Goal: Find specific fact: Find specific fact

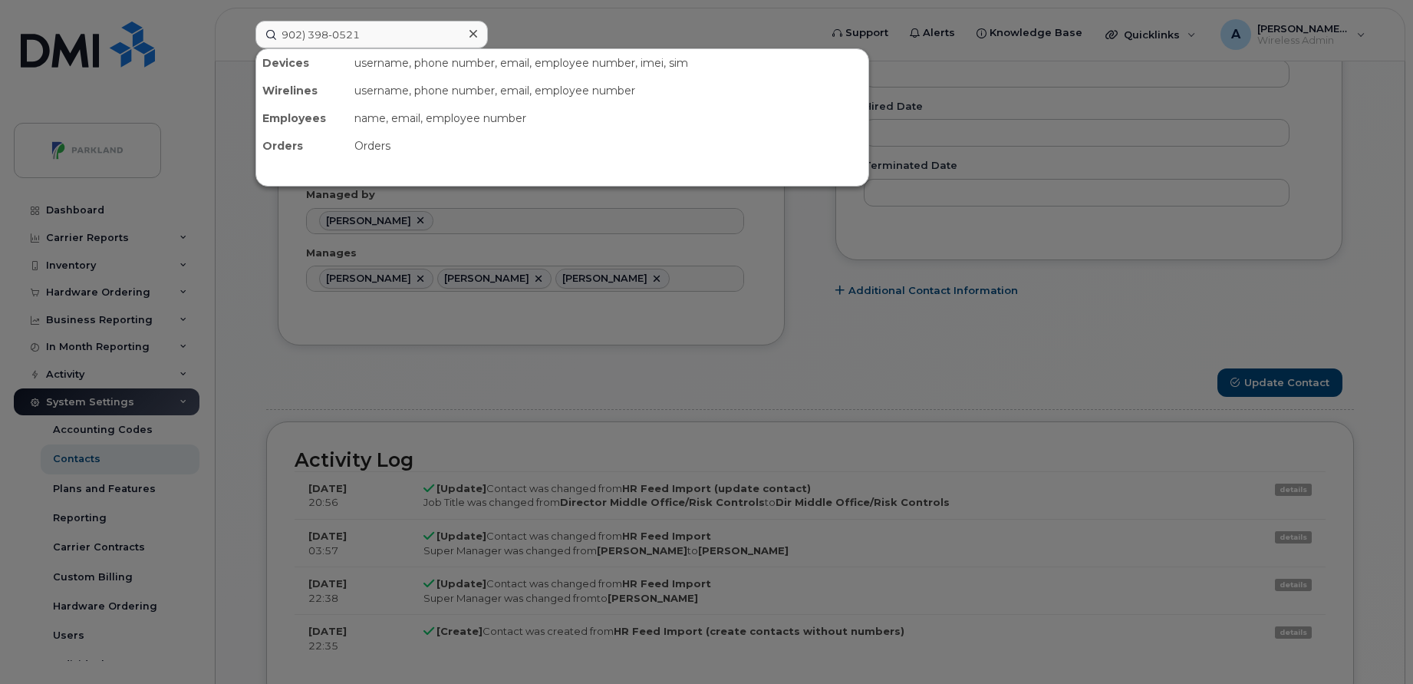
scroll to position [45, 0]
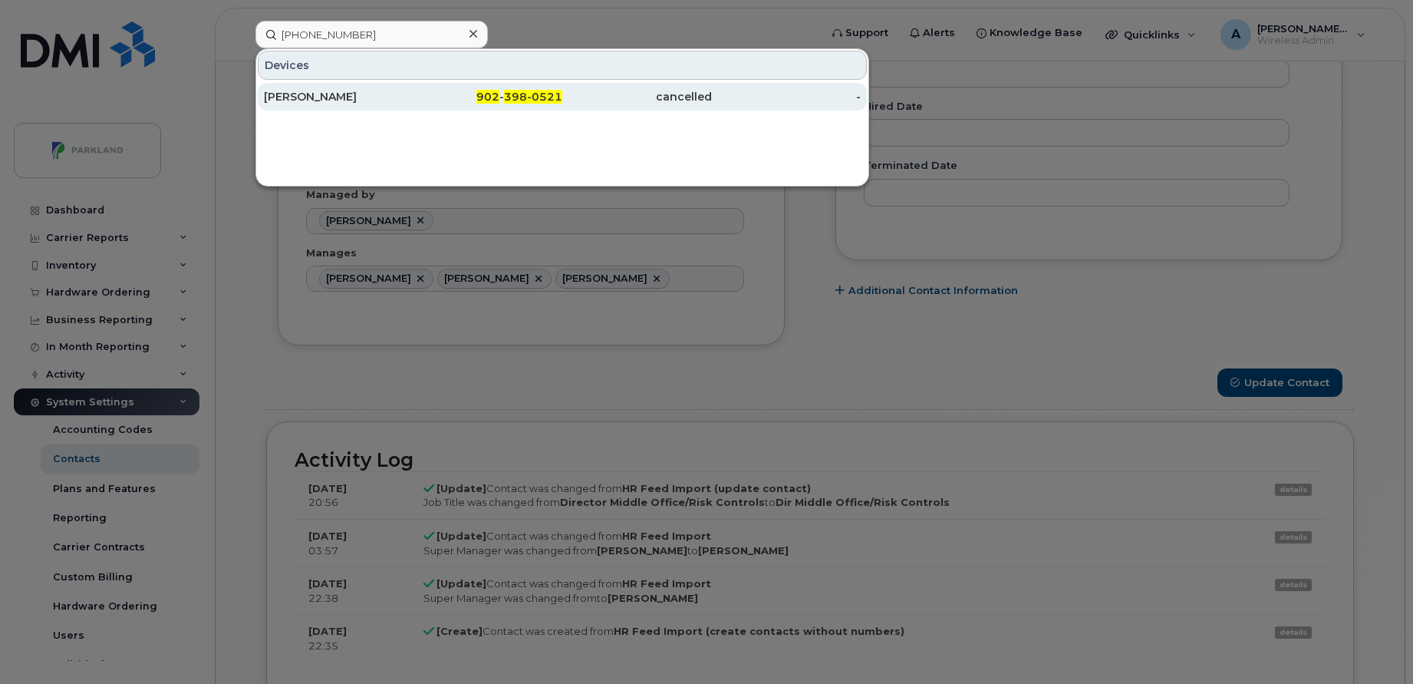
type input "902 398-0521"
click at [372, 101] on div "Matt Wilson" at bounding box center [339, 96] width 150 height 15
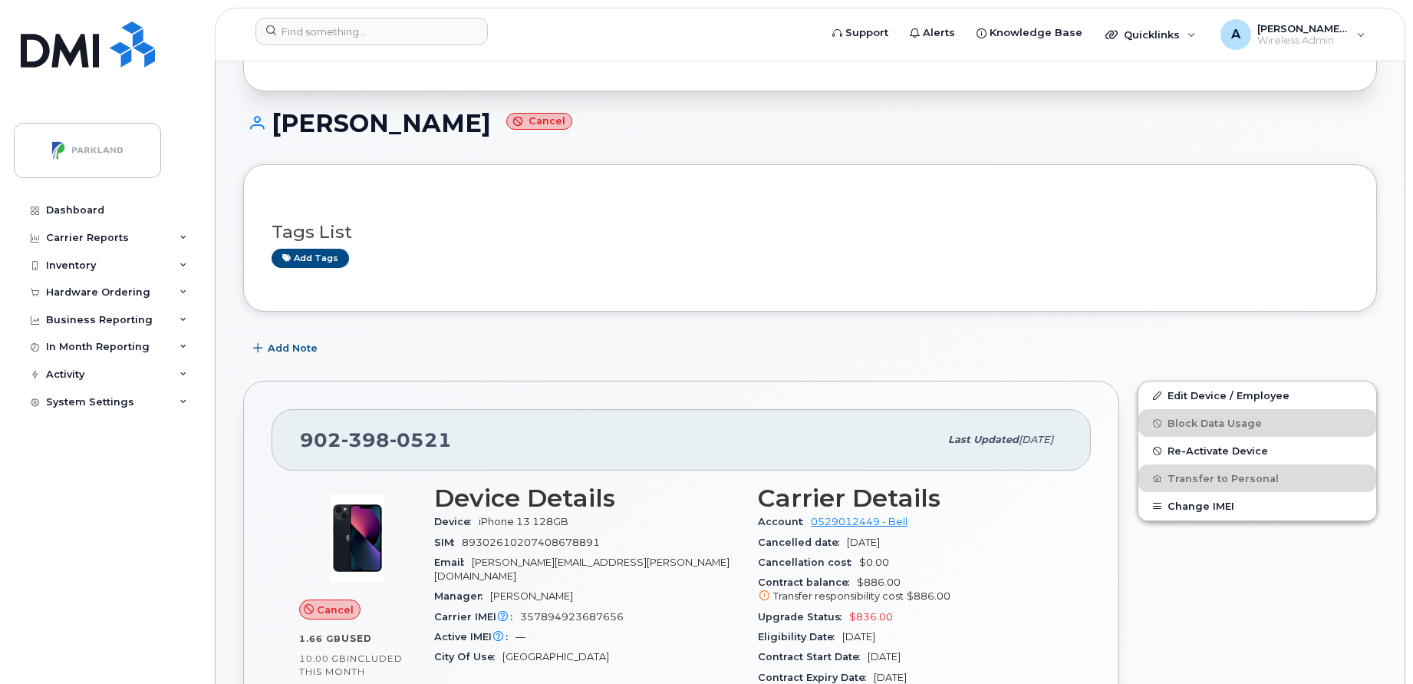
scroll to position [191, 0]
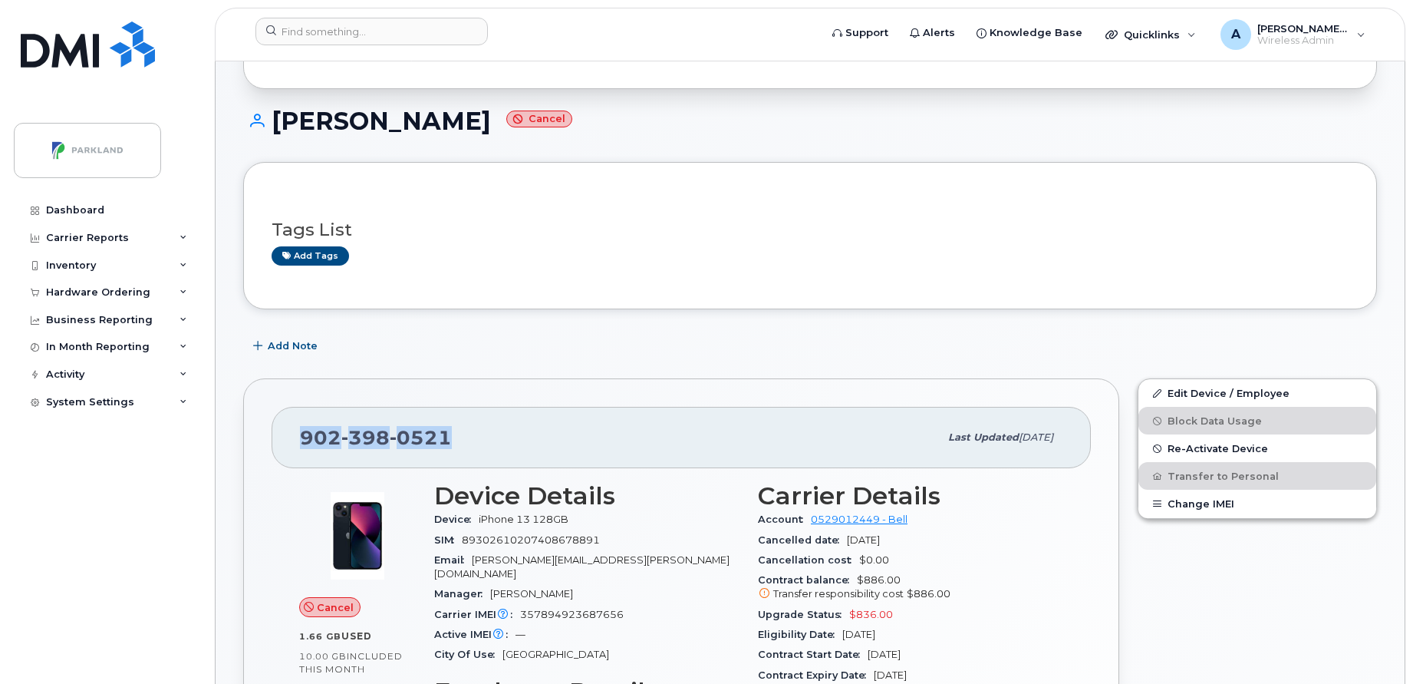
drag, startPoint x: 300, startPoint y: 430, endPoint x: 457, endPoint y: 434, distance: 156.6
click at [457, 434] on div "902 398 0521" at bounding box center [619, 437] width 639 height 32
copy span "902 398 0521"
click at [989, 335] on div "Add Note" at bounding box center [810, 346] width 1134 height 28
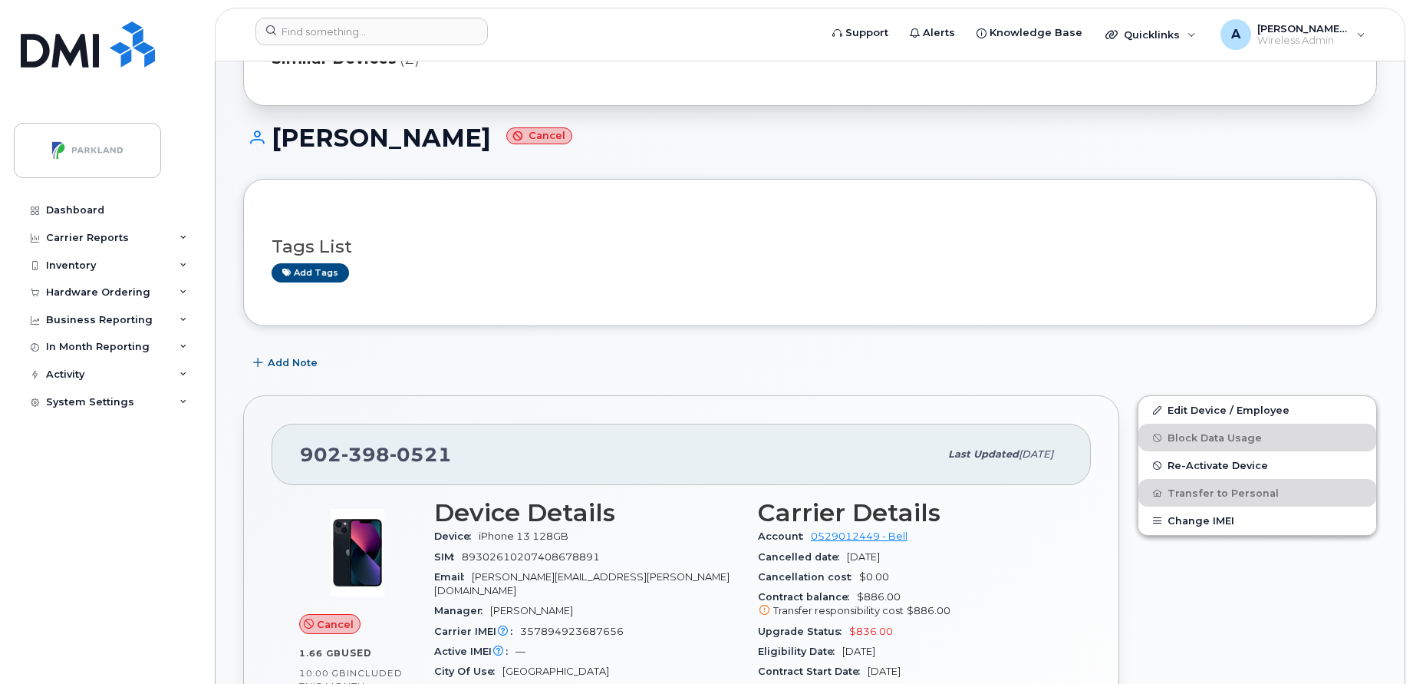
scroll to position [68, 0]
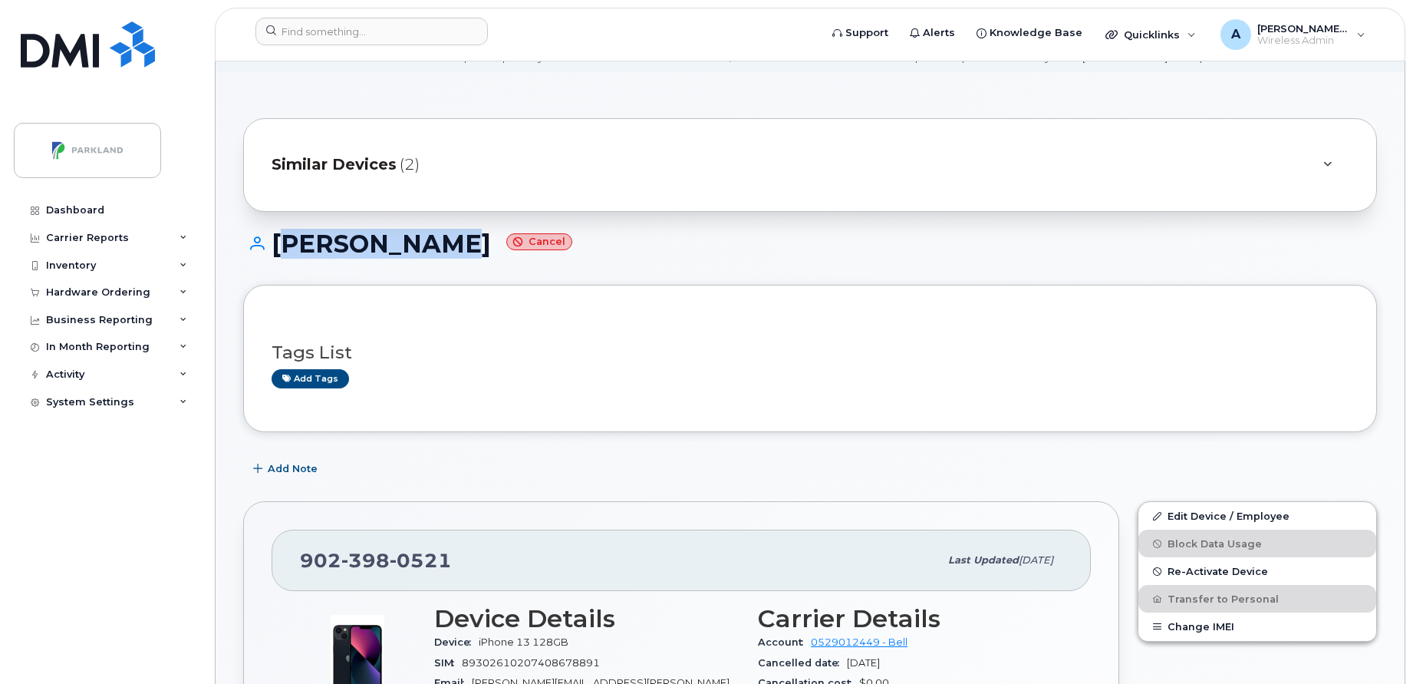
drag, startPoint x: 275, startPoint y: 250, endPoint x: 428, endPoint y: 259, distance: 153.7
click at [428, 259] on div "Matt Wilson Cancel" at bounding box center [810, 257] width 1134 height 54
copy h1 "Matt Wilson"
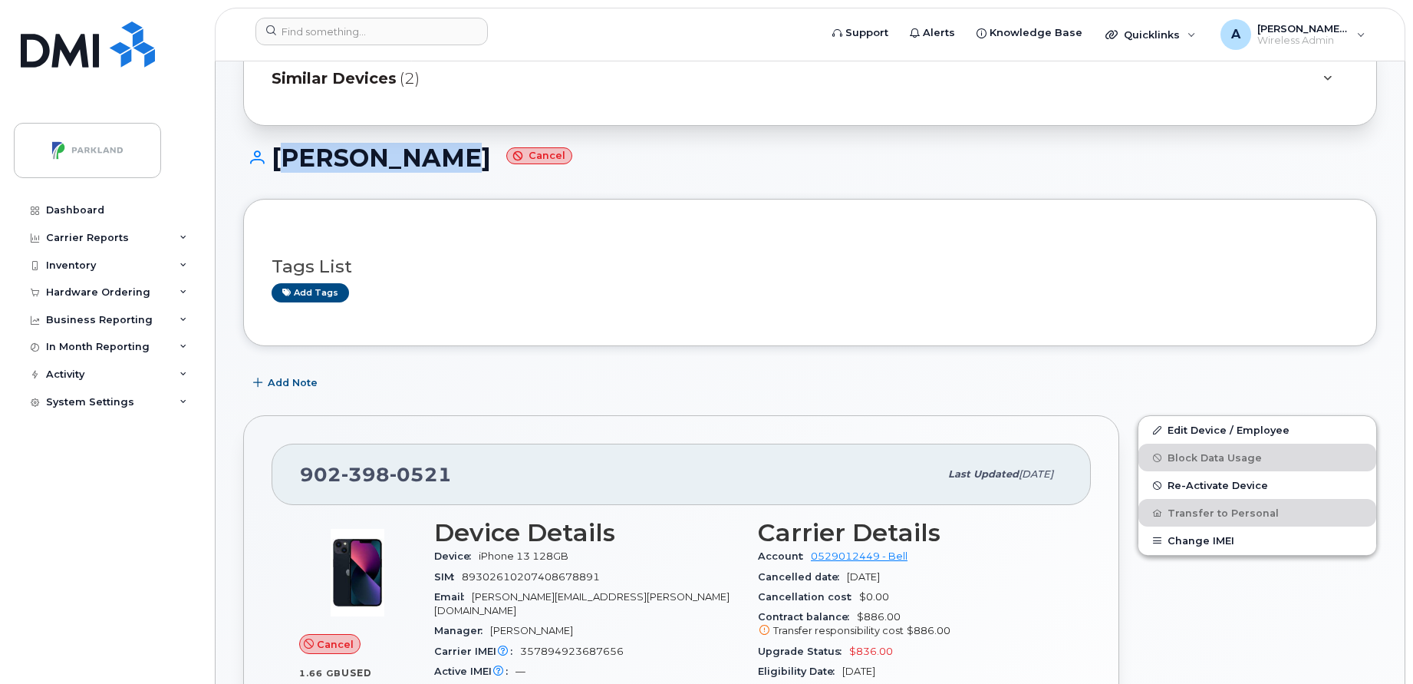
scroll to position [156, 0]
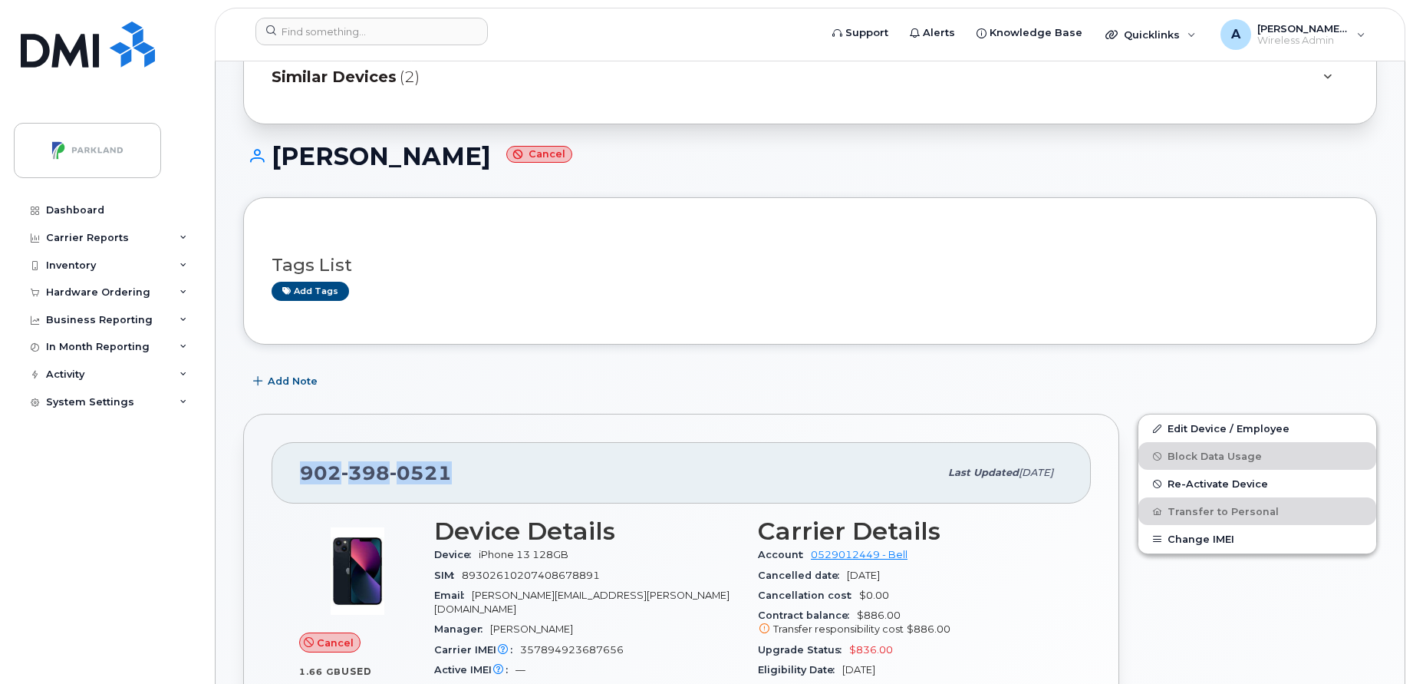
drag, startPoint x: 466, startPoint y: 467, endPoint x: 282, endPoint y: 471, distance: 183.4
click at [282, 471] on div "902 398 0521 Last updated Sep 29, 2025" at bounding box center [681, 472] width 819 height 61
copy span "902 398 0521"
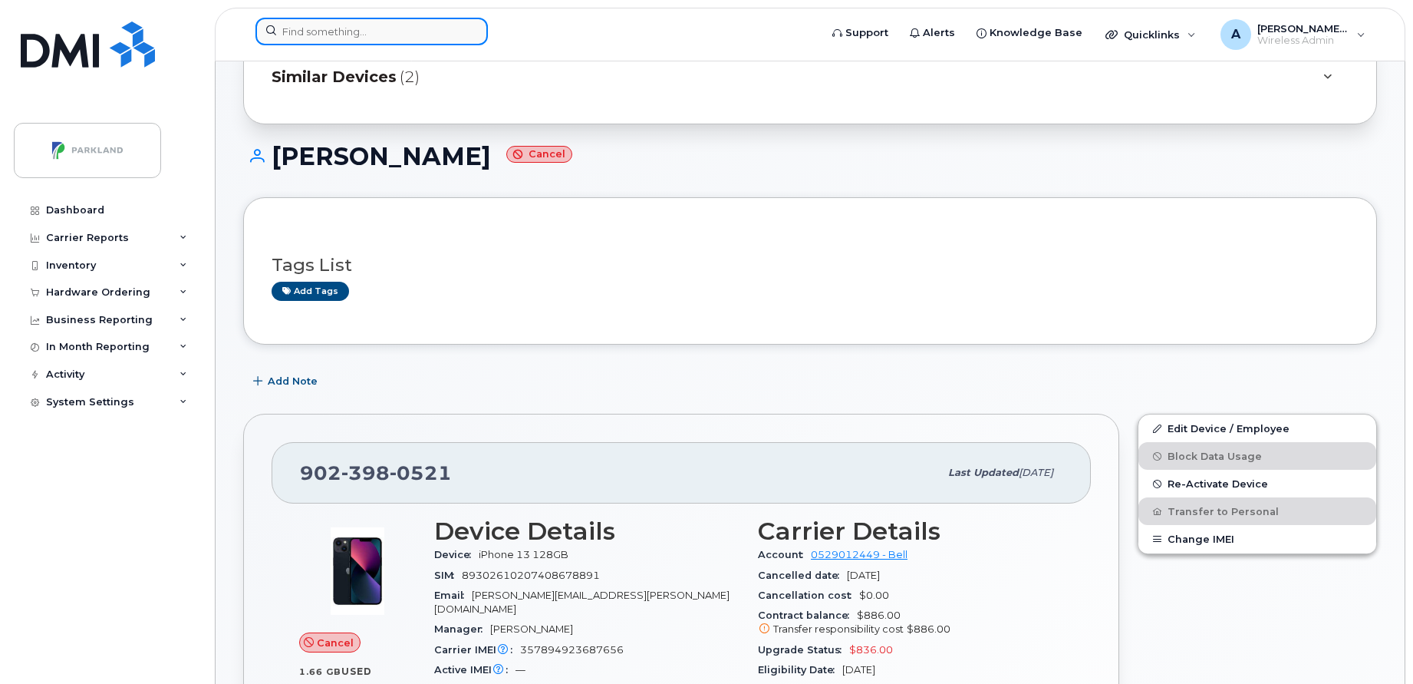
click at [413, 21] on input at bounding box center [372, 32] width 232 height 28
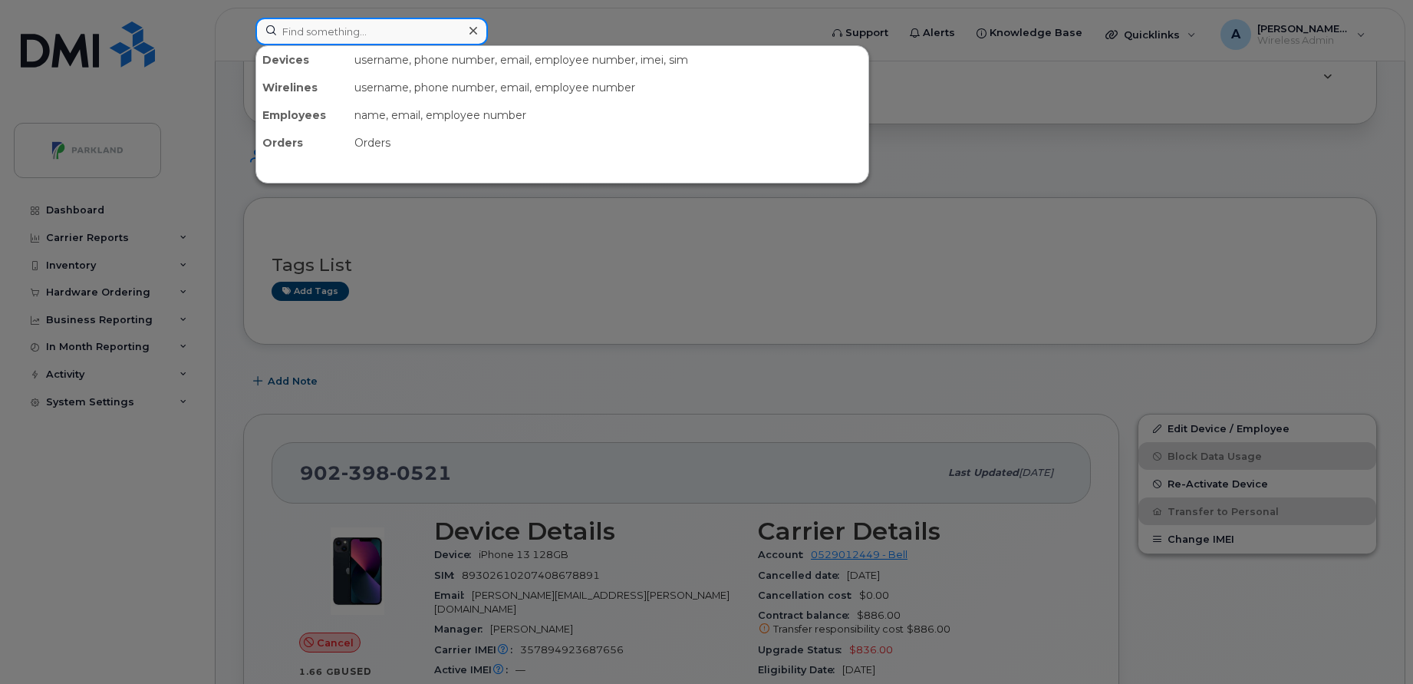
paste input "250-470-2603"
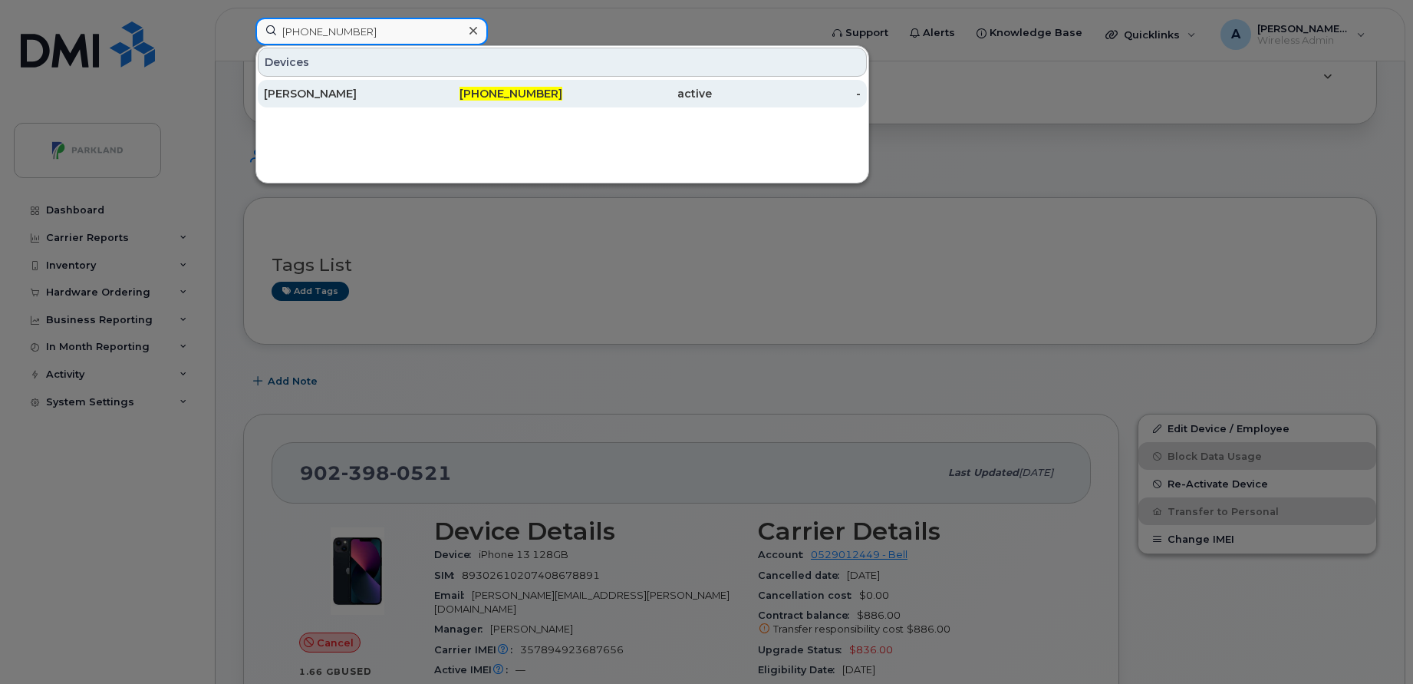
type input "250-470-2603"
click at [404, 103] on div "[PERSON_NAME]" at bounding box center [339, 94] width 150 height 28
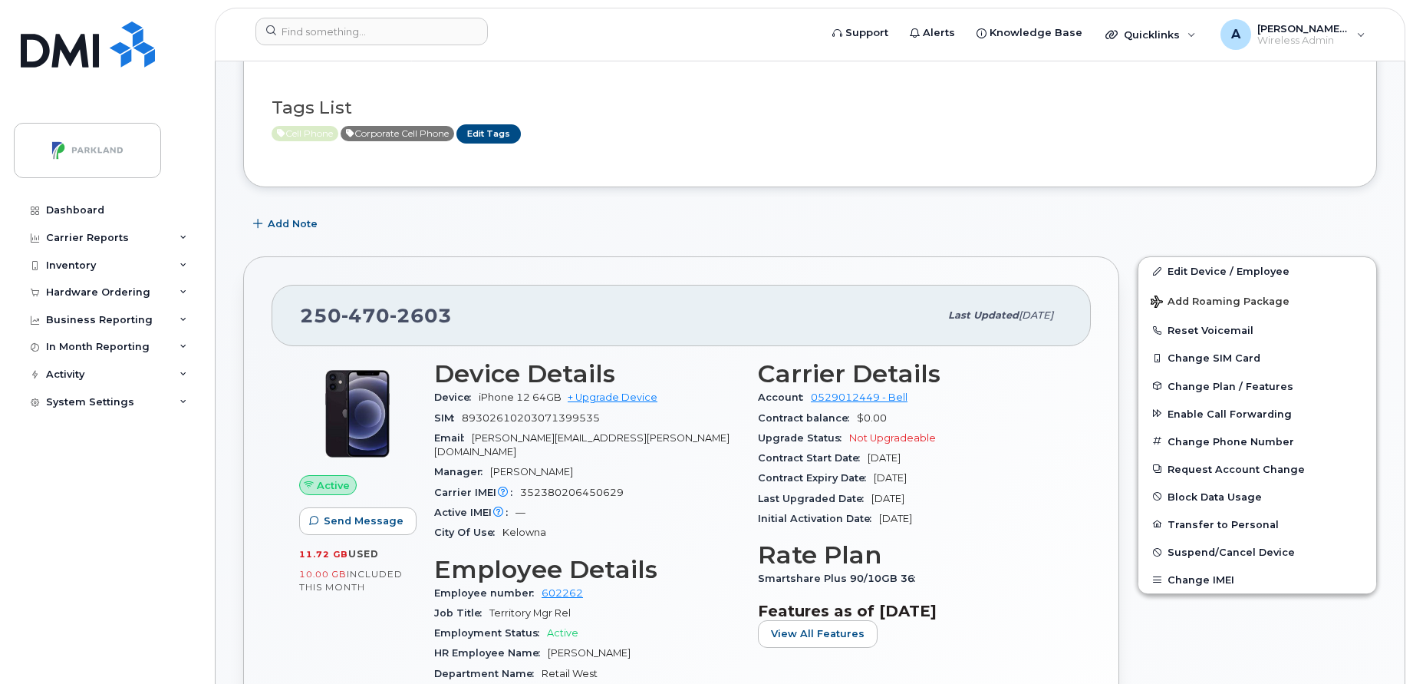
scroll to position [317, 0]
